Goal: Information Seeking & Learning: Learn about a topic

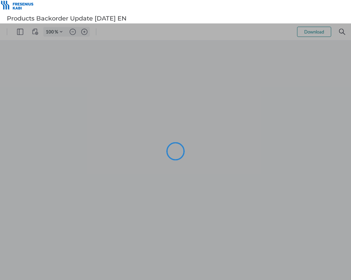
type input "88"
